Goal: Information Seeking & Learning: Learn about a topic

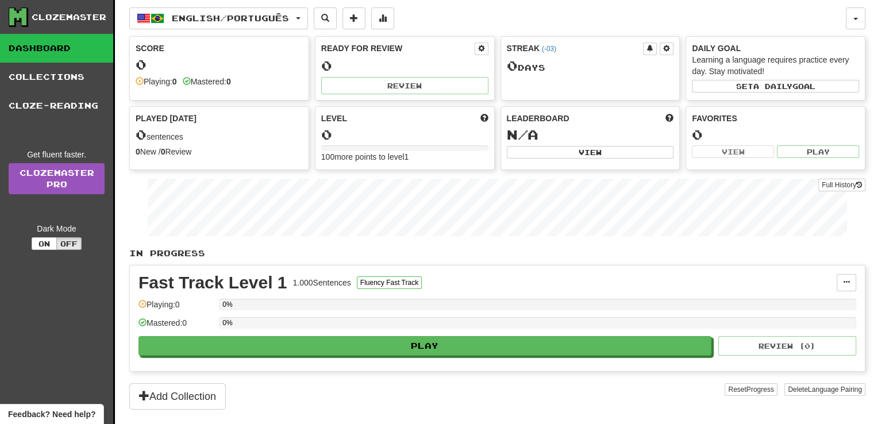
click at [48, 47] on link "Dashboard" at bounding box center [56, 48] width 113 height 29
click at [55, 47] on link "Dashboard" at bounding box center [56, 48] width 113 height 29
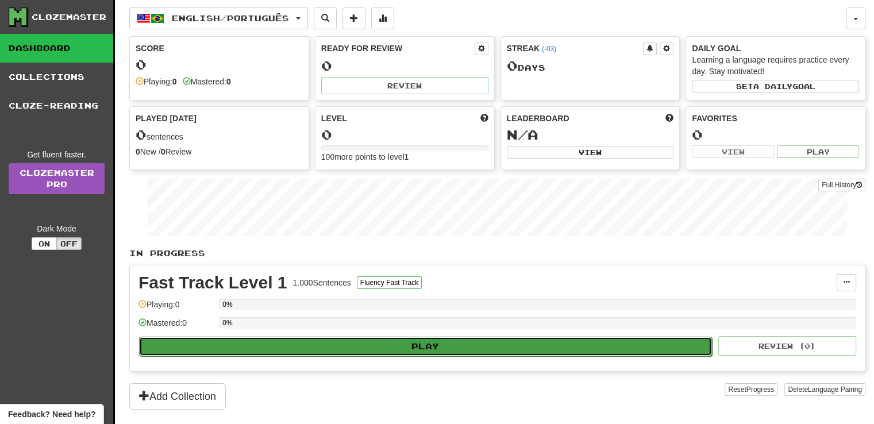
click at [435, 346] on button "Play" at bounding box center [425, 347] width 573 height 20
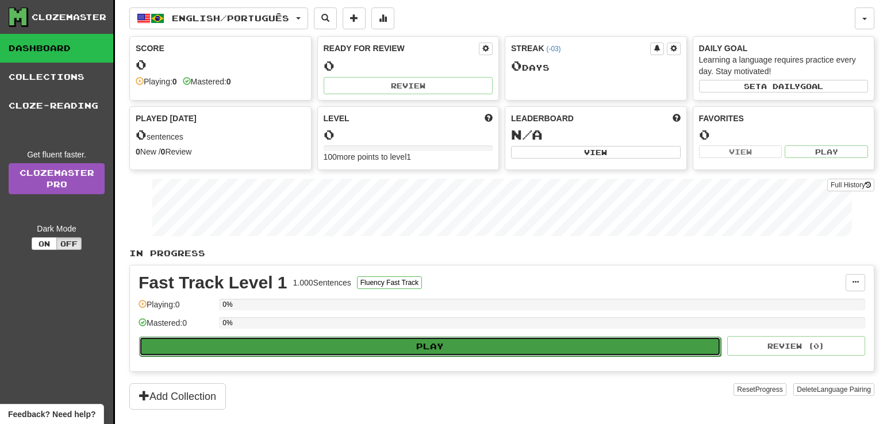
select select "**"
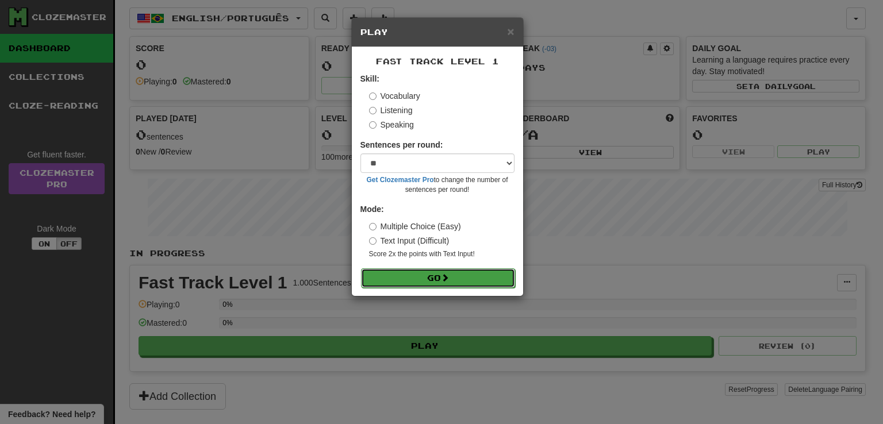
click at [421, 281] on button "Go" at bounding box center [438, 278] width 154 height 20
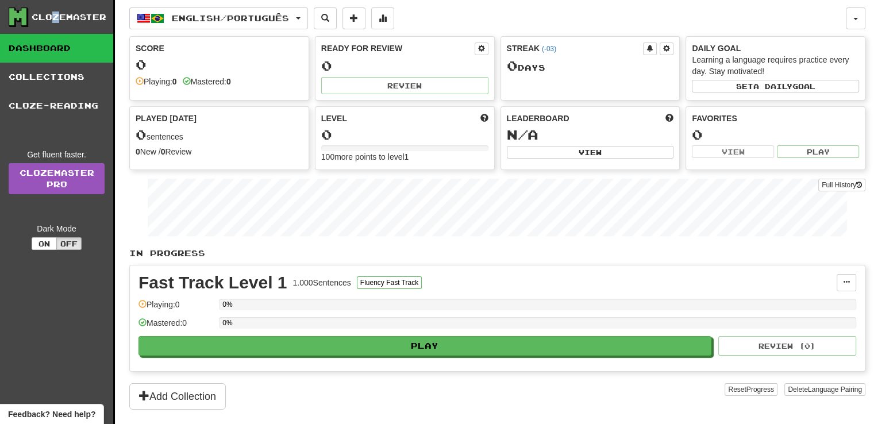
click at [55, 18] on div "Clozemaster" at bounding box center [69, 16] width 75 height 11
